Goal: Check status

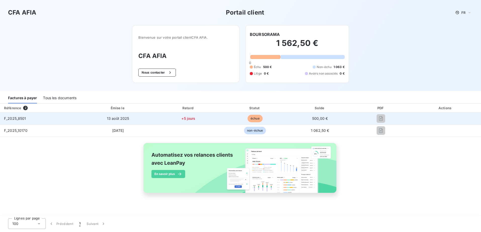
click at [305, 116] on td "500,00 €" at bounding box center [320, 119] width 64 height 12
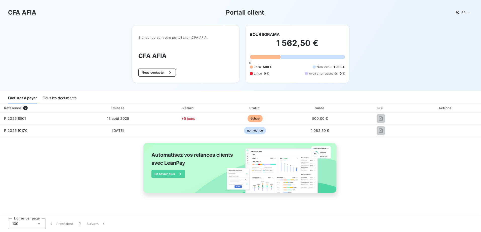
click at [182, 56] on h3 "CFA AFIA" at bounding box center [185, 56] width 95 height 9
click at [287, 55] on div at bounding box center [312, 57] width 64 height 4
click at [275, 68] on div "Échu 500 € Non-échu 1 063 € Litige 0 € Avoirs non associés 0 €" at bounding box center [297, 70] width 95 height 11
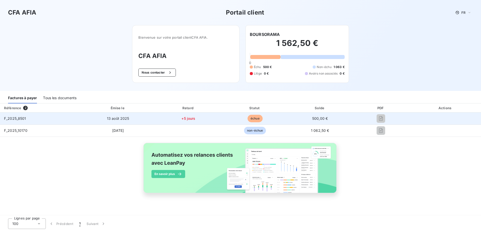
click at [191, 117] on span "+5 jours" at bounding box center [188, 118] width 14 height 4
click at [24, 117] on span "F_2025_8501" at bounding box center [15, 118] width 22 height 4
click at [19, 118] on span "F_2025_8501" at bounding box center [15, 118] width 22 height 4
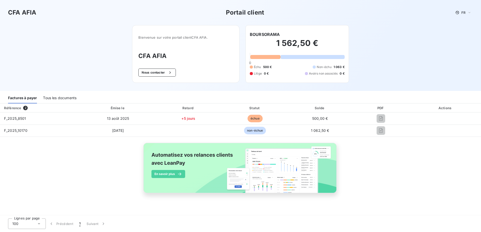
click at [55, 97] on div "Tous les documents" at bounding box center [59, 98] width 33 height 11
